Goal: Task Accomplishment & Management: Complete application form

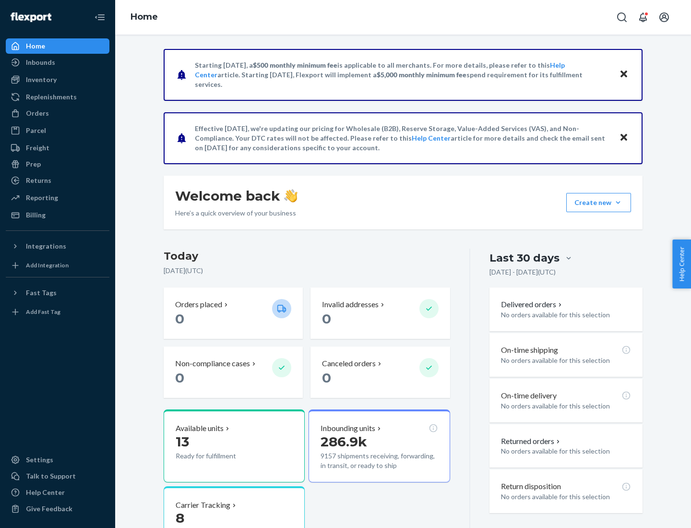
click at [618, 203] on button "Create new Create new inbound Create new order Create new product" at bounding box center [598, 202] width 65 height 19
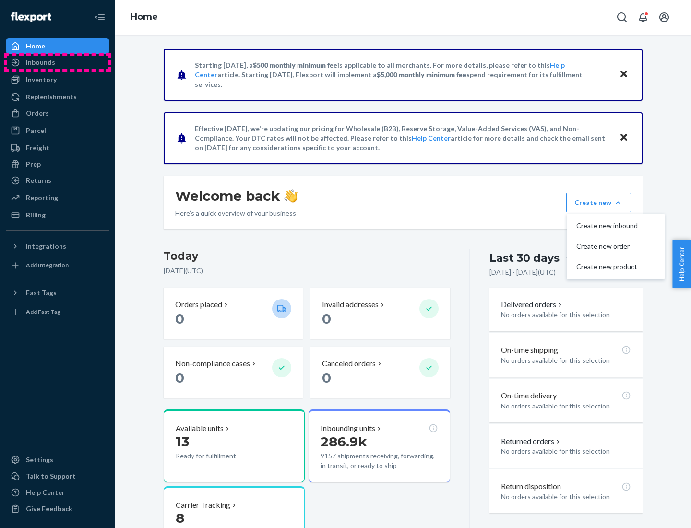
click at [58, 62] on div "Inbounds" at bounding box center [58, 62] width 102 height 13
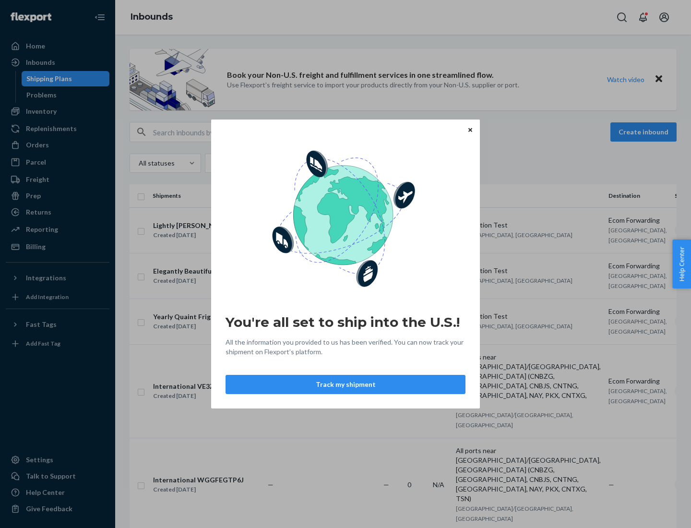
click at [58, 111] on div "You're all set to ship into the U.S.! All the information you provided to us ha…" at bounding box center [345, 264] width 691 height 528
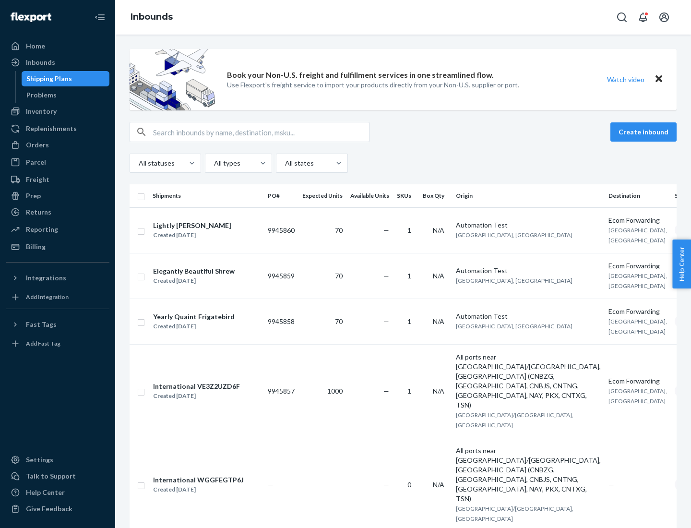
click at [403, 17] on div "Inbounds" at bounding box center [403, 17] width 576 height 35
click at [403, 163] on div "All statuses All types All states" at bounding box center [403, 163] width 547 height 19
click at [48, 79] on div "Shipping Plans" at bounding box center [49, 79] width 46 height 10
click at [645, 132] on button "Create inbound" at bounding box center [643, 131] width 66 height 19
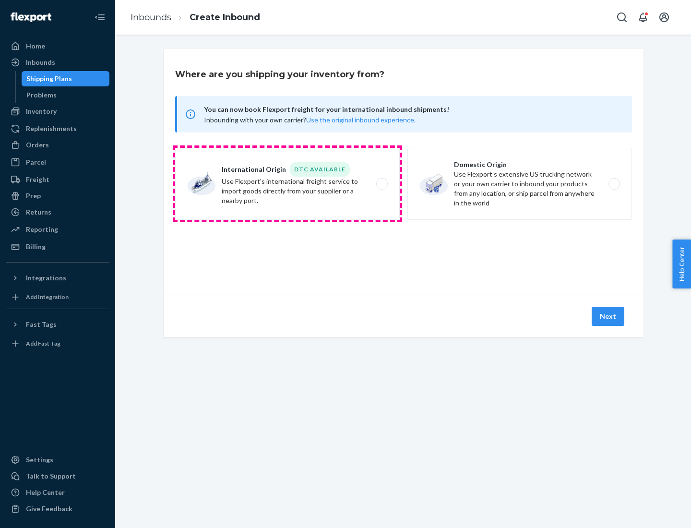
click at [287, 184] on label "International Origin DTC Available Use Flexport's international freight service…" at bounding box center [287, 184] width 225 height 72
click at [382, 184] on input "International Origin DTC Available Use Flexport's international freight service…" at bounding box center [385, 184] width 6 height 6
radio input "true"
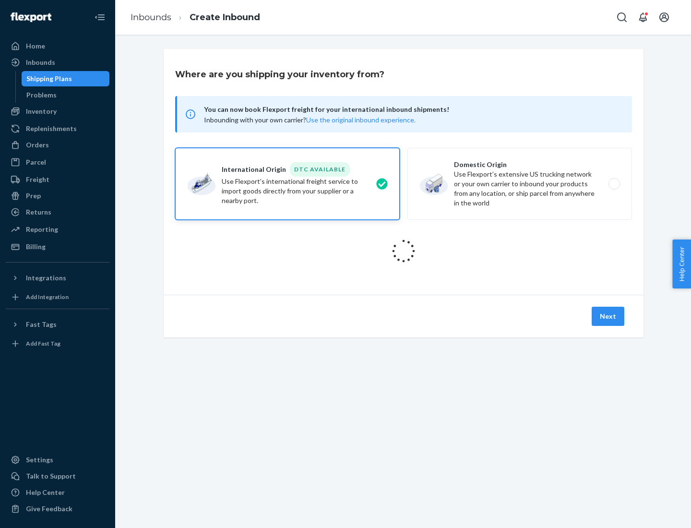
click at [404, 251] on icon at bounding box center [403, 251] width 38 height 38
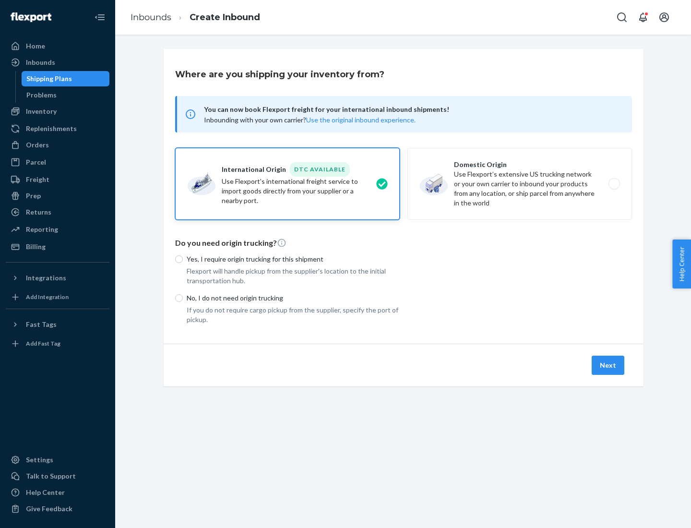
click at [293, 259] on p "Yes, I require origin trucking for this shipment" at bounding box center [293, 259] width 213 height 10
click at [183, 259] on input "Yes, I require origin trucking for this shipment" at bounding box center [179, 259] width 8 height 8
radio input "true"
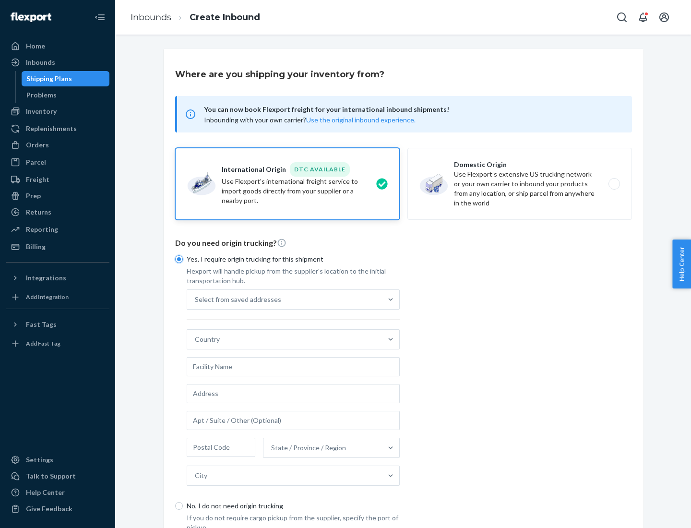
scroll to position [18, 0]
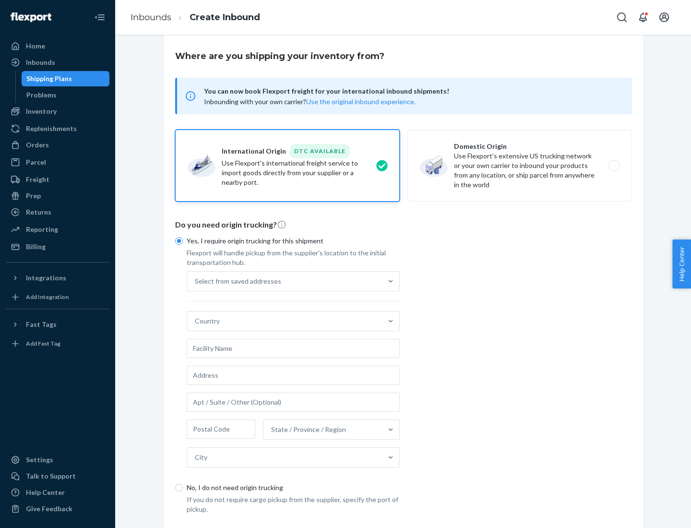
click at [285, 281] on div "Select from saved addresses" at bounding box center [284, 281] width 195 height 19
click at [196, 281] on input "Select from saved addresses" at bounding box center [195, 281] width 1 height 10
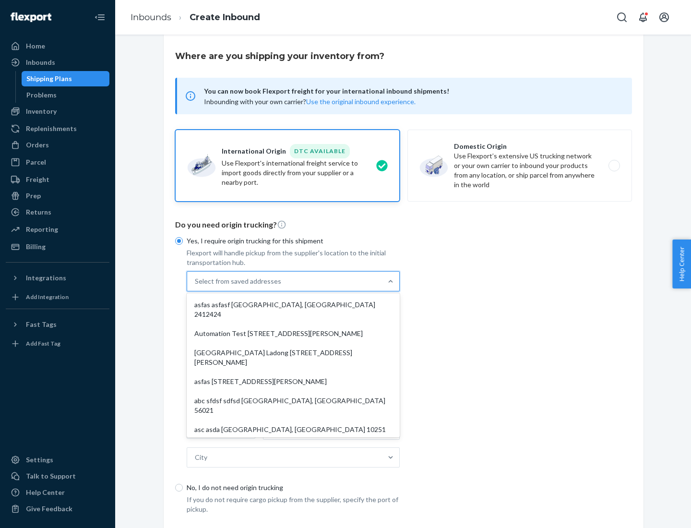
scroll to position [42, 0]
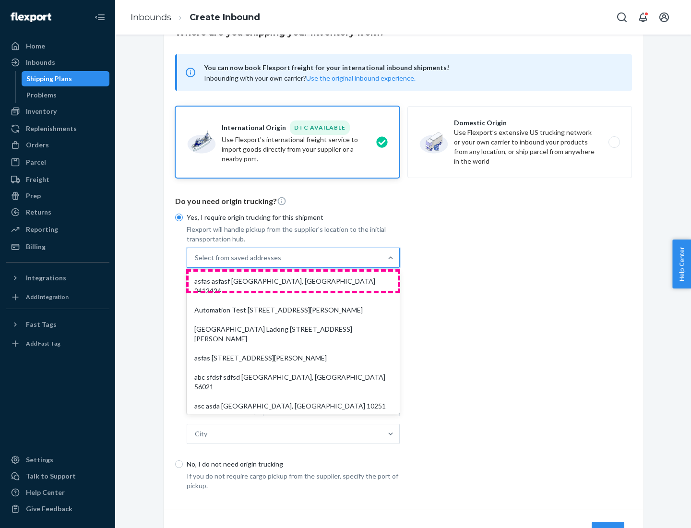
click at [293, 281] on div "asfas asfasf [GEOGRAPHIC_DATA], [GEOGRAPHIC_DATA] 2412424" at bounding box center [293, 286] width 209 height 29
click at [196, 263] on input "option asfas asfasf [GEOGRAPHIC_DATA], [GEOGRAPHIC_DATA] 2412424 focused, 1 of …" at bounding box center [195, 258] width 1 height 10
type input "asfas"
type input "asfasf"
type input "2412424"
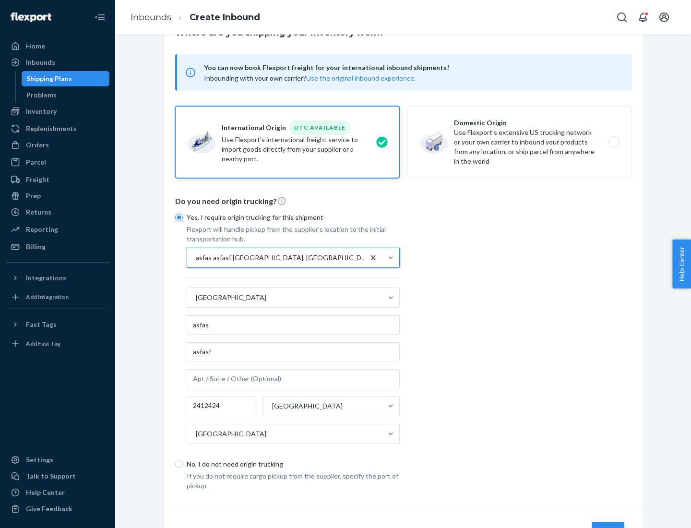
scroll to position [89, 0]
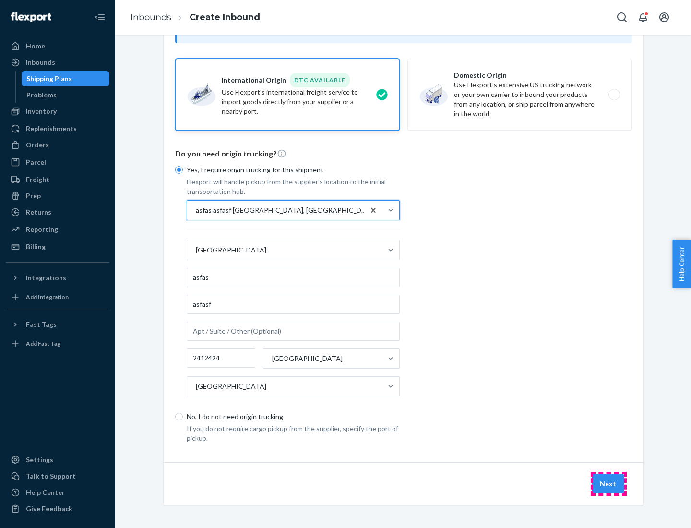
click at [609, 483] on button "Next" at bounding box center [608, 483] width 33 height 19
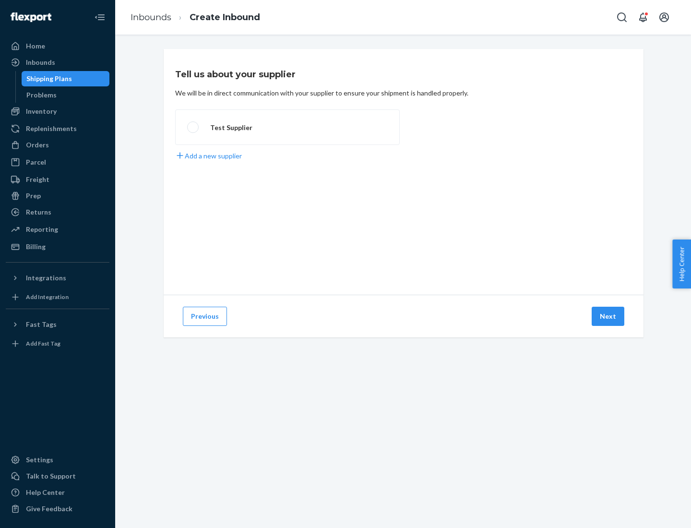
click at [287, 127] on label "Test Supplier" at bounding box center [287, 127] width 225 height 36
click at [193, 127] on input "Test Supplier" at bounding box center [190, 127] width 6 height 6
radio input "true"
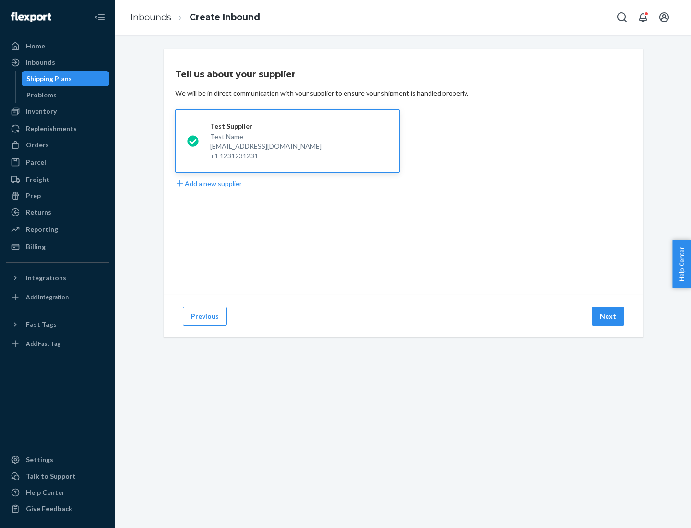
click at [609, 316] on button "Next" at bounding box center [608, 316] width 33 height 19
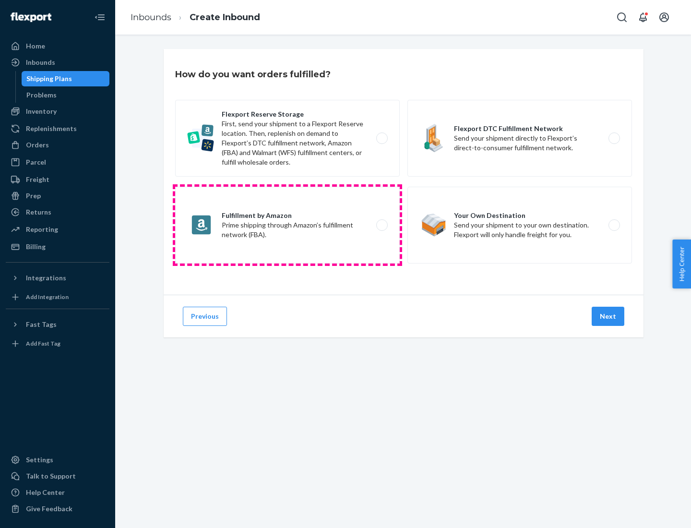
click at [287, 225] on label "Fulfillment by Amazon Prime shipping through Amazon’s fulfillment network (FBA)." at bounding box center [287, 225] width 225 height 77
click at [382, 225] on input "Fulfillment by Amazon Prime shipping through Amazon’s fulfillment network (FBA)." at bounding box center [385, 225] width 6 height 6
radio input "true"
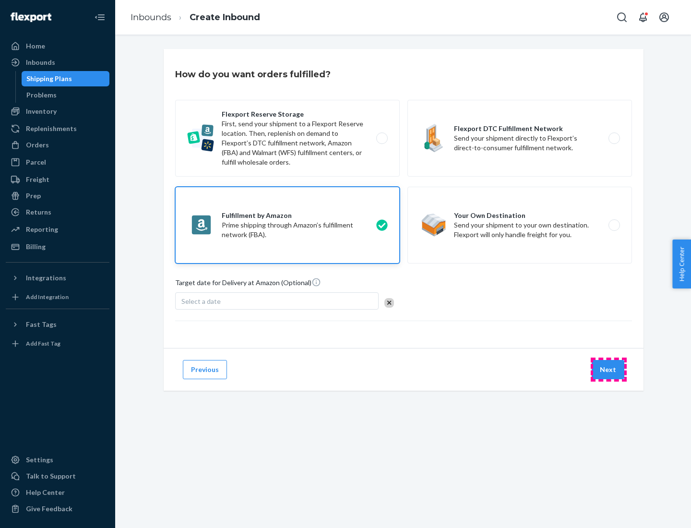
click at [609, 370] on button "Next" at bounding box center [608, 369] width 33 height 19
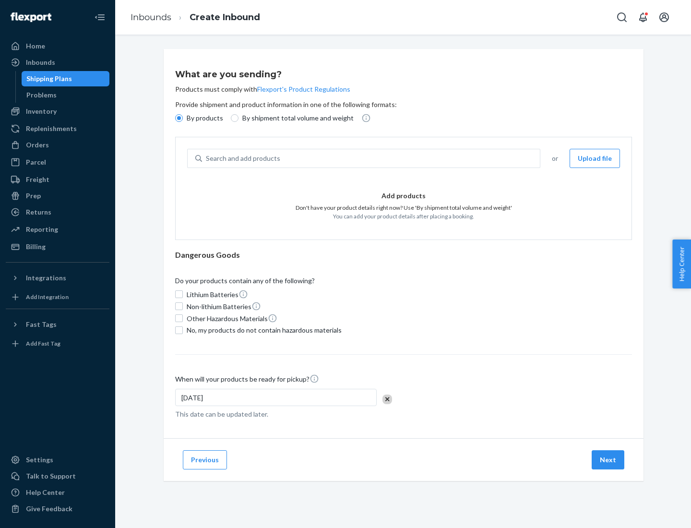
click at [295, 118] on p "By shipment total volume and weight" at bounding box center [297, 118] width 111 height 10
click at [239, 118] on input "By shipment total volume and weight" at bounding box center [235, 118] width 8 height 8
radio input "true"
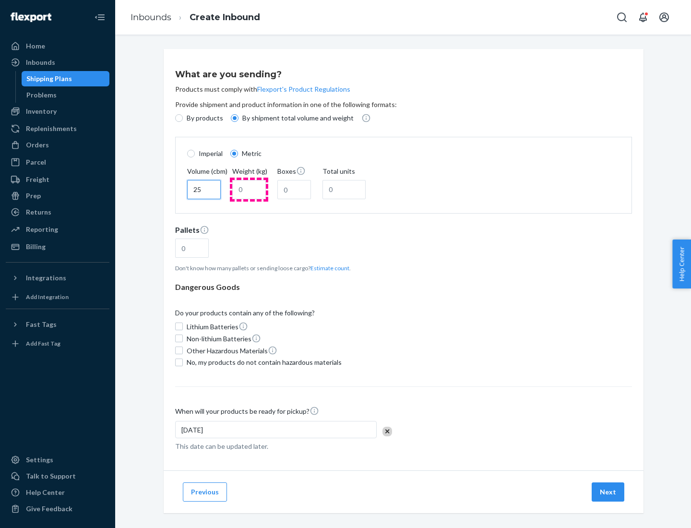
type input "25"
type input "100"
type input "50"
type input "500"
click at [328, 268] on button "Estimate count" at bounding box center [330, 268] width 39 height 8
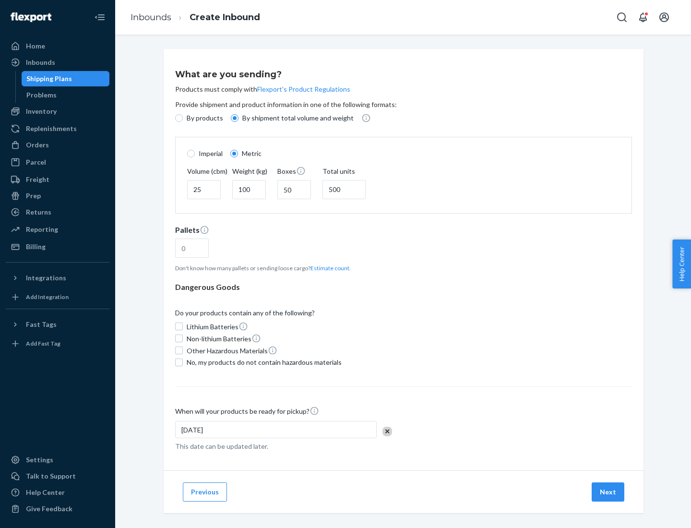
type input "16"
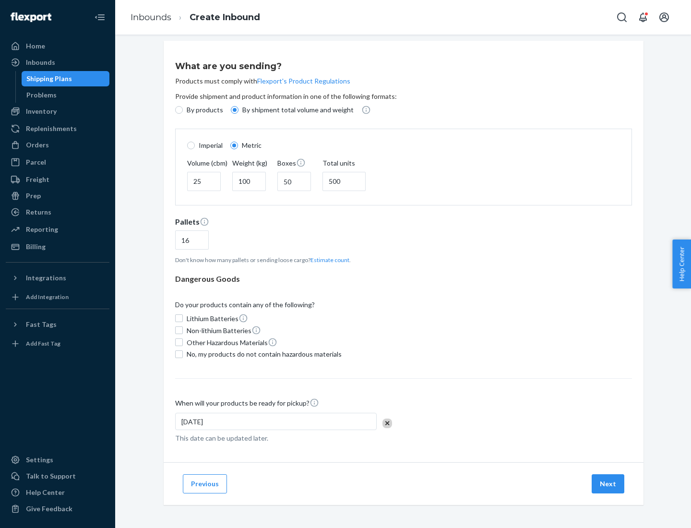
click at [263, 354] on span "No, my products do not contain hazardous materials" at bounding box center [264, 354] width 155 height 10
click at [183, 354] on input "No, my products do not contain hazardous materials" at bounding box center [179, 354] width 8 height 8
checkbox input "true"
click at [609, 483] on button "Next" at bounding box center [608, 483] width 33 height 19
